Goal: Check status: Check status

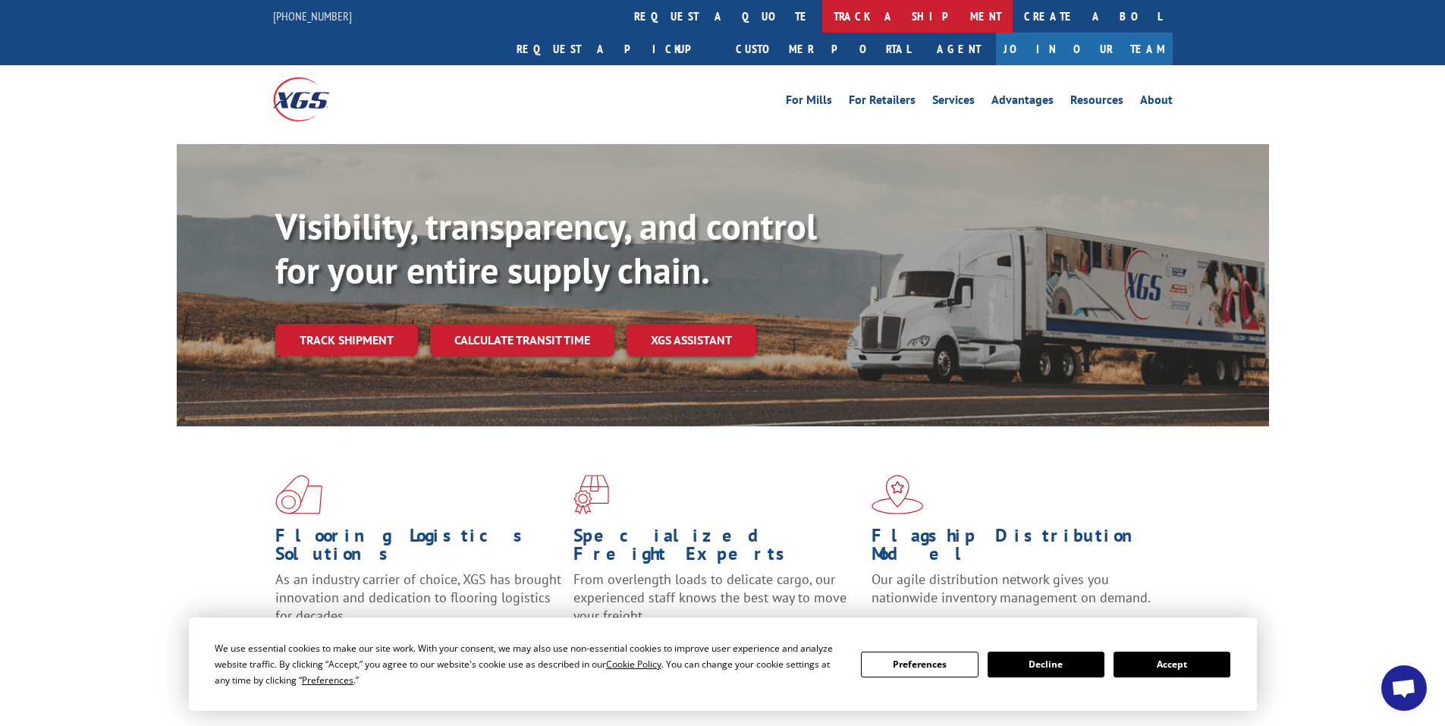
click at [822, 14] on link "track a shipment" at bounding box center [917, 16] width 190 height 33
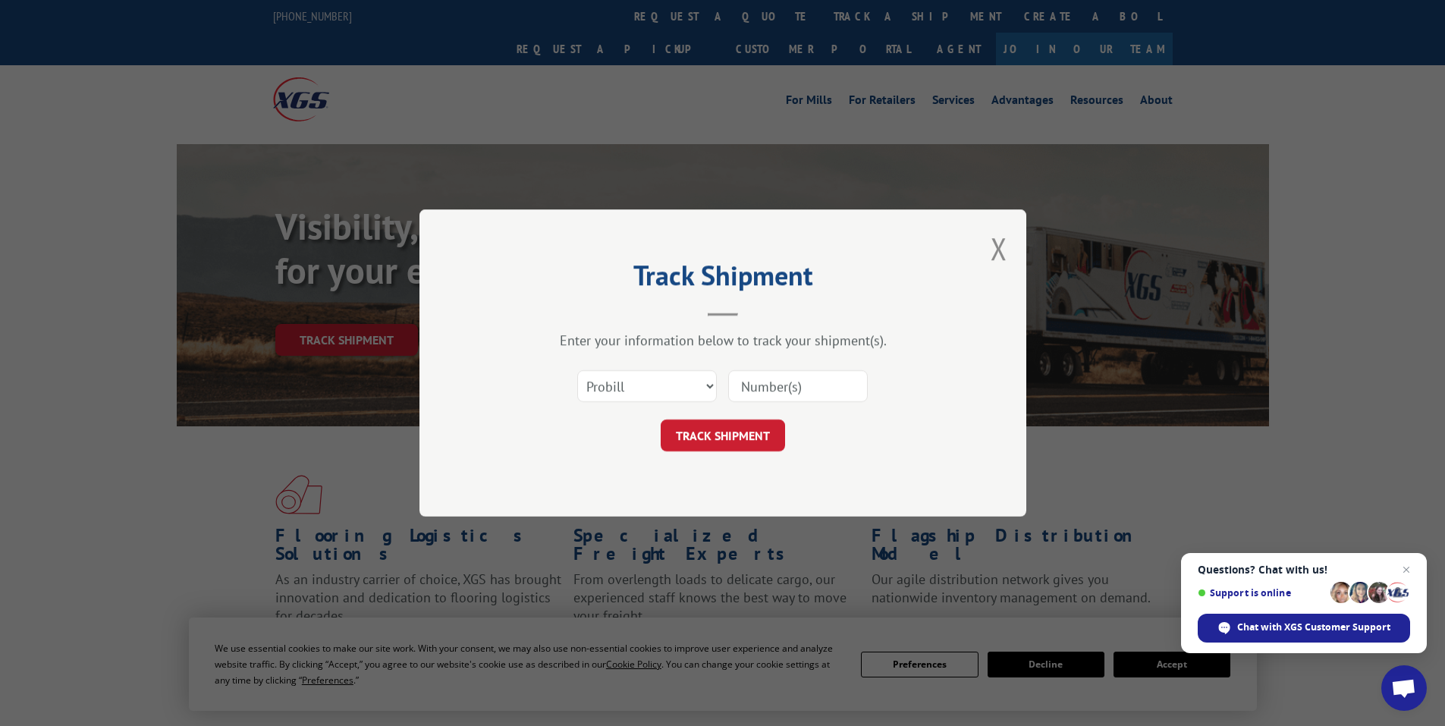
paste input "We have received your response for Home Depot Accommodation Return"
type input "We have received your response for Home Depot Accommodation Return"
drag, startPoint x: 857, startPoint y: 395, endPoint x: 344, endPoint y: 377, distance: 513.9
click at [344, 377] on div "Track Shipment Enter your information below to track your shipment(s). Select c…" at bounding box center [722, 363] width 1445 height 726
paste input "1848549224"
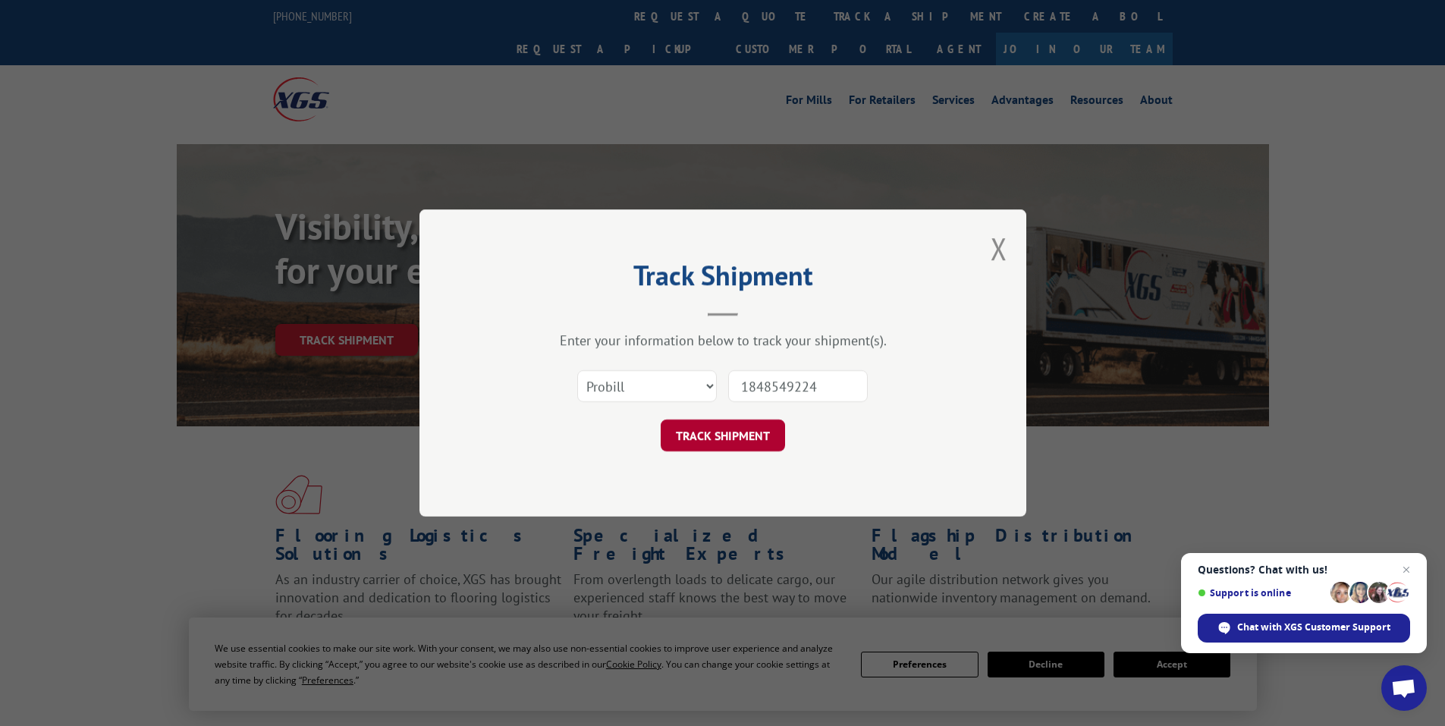
type input "1848549224"
click at [726, 420] on button "TRACK SHIPMENT" at bounding box center [723, 436] width 124 height 32
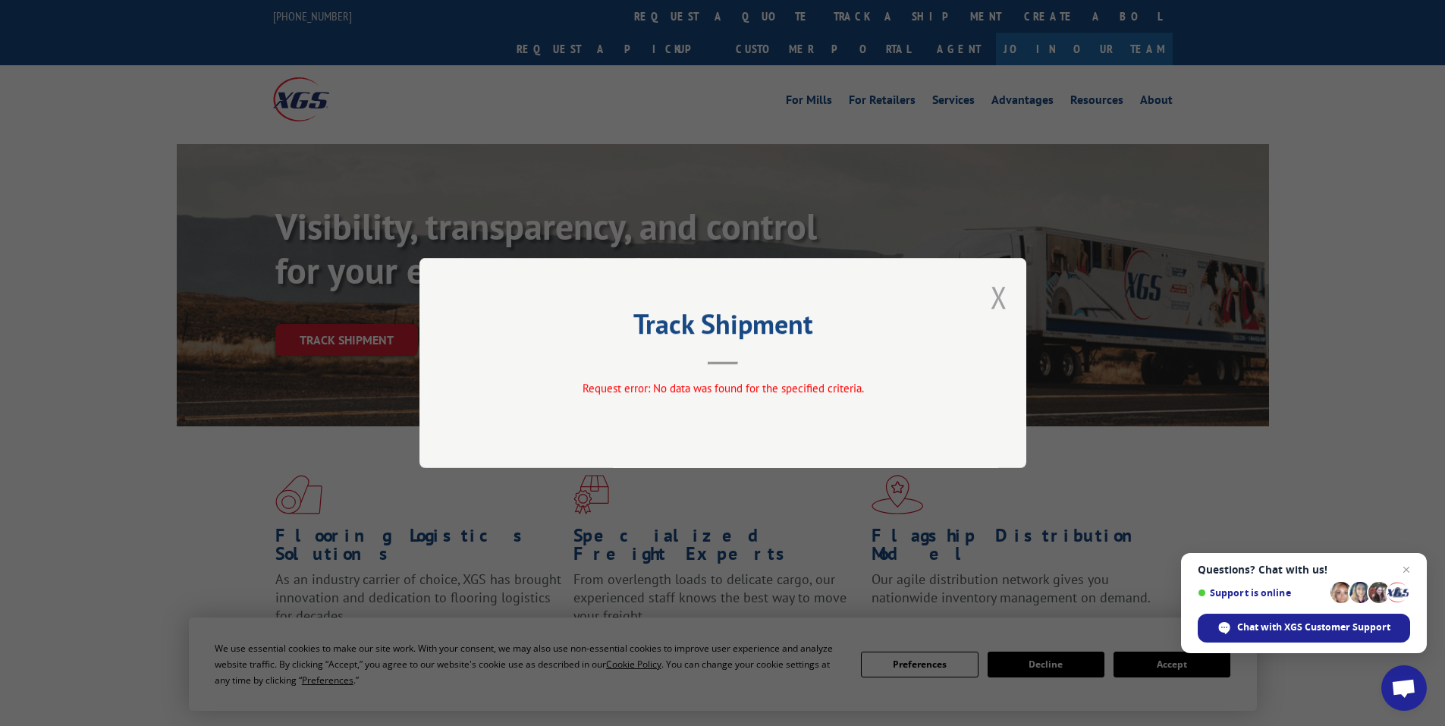
click at [996, 304] on button "Close modal" at bounding box center [999, 297] width 17 height 40
